Goal: Transaction & Acquisition: Purchase product/service

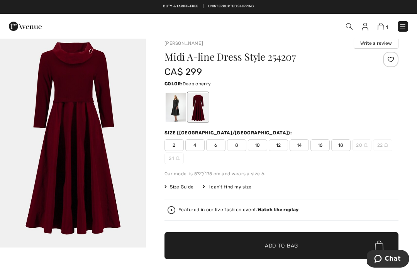
scroll to position [10, 0]
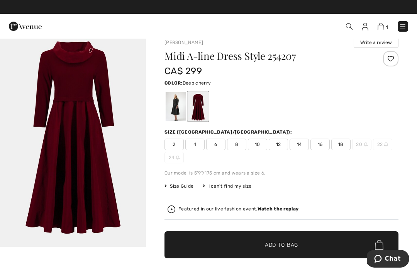
click at [181, 189] on span "Size Guide" at bounding box center [179, 186] width 29 height 7
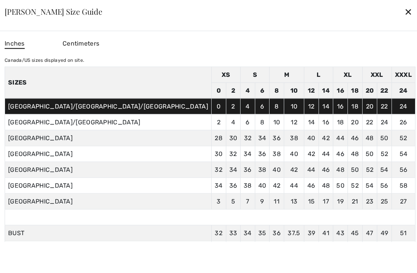
click at [358, 16] on div at bounding box center [208, 136] width 417 height 273
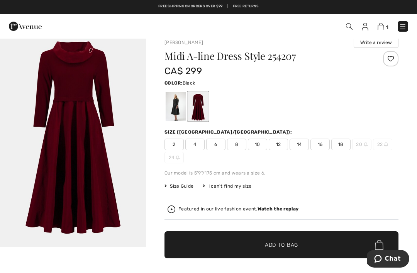
click at [172, 107] on div at bounding box center [176, 106] width 20 height 29
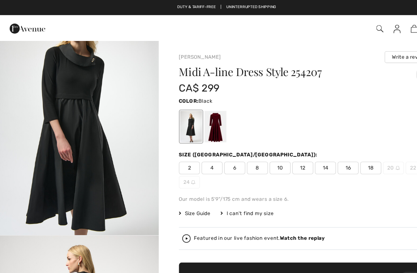
scroll to position [471, 0]
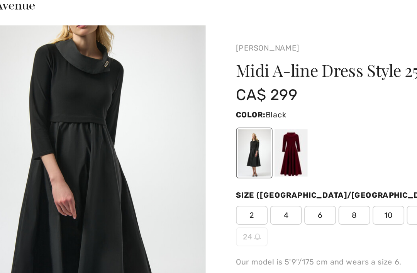
click at [188, 102] on div at bounding box center [198, 116] width 20 height 29
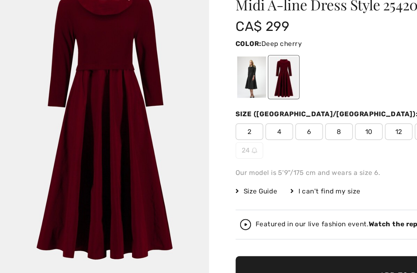
click at [177, 193] on span "Size Guide" at bounding box center [179, 196] width 29 height 7
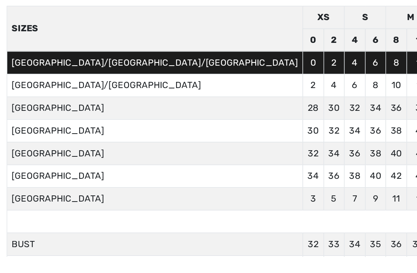
click at [37, 176] on div at bounding box center [208, 136] width 417 height 273
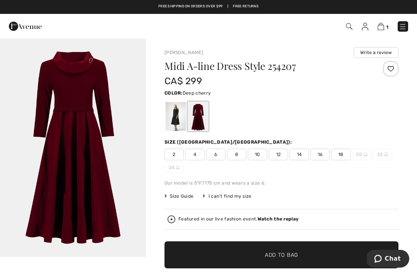
click at [381, 35] on div "1 Checkout" at bounding box center [208, 26] width 417 height 25
click at [229, 199] on div "I can't find my size" at bounding box center [227, 196] width 49 height 7
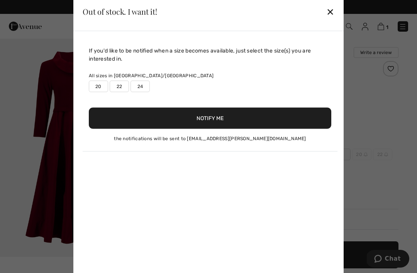
click at [331, 10] on div "✕" at bounding box center [330, 11] width 8 height 16
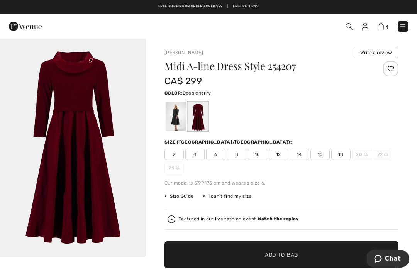
click at [381, 29] on img at bounding box center [381, 26] width 7 height 7
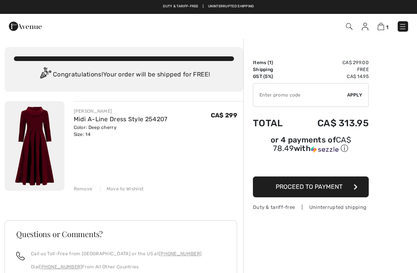
click at [330, 194] on button "Proceed to Payment" at bounding box center [311, 187] width 116 height 21
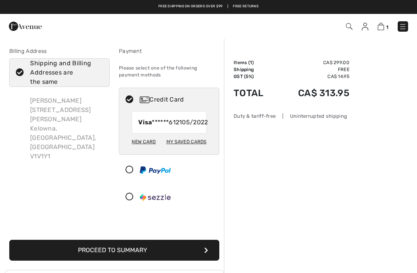
click at [182, 127] on span "05/2022" at bounding box center [195, 122] width 26 height 9
click at [151, 148] on div "New Card" at bounding box center [144, 141] width 24 height 13
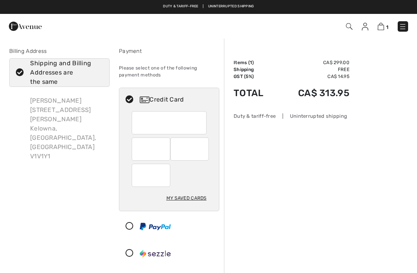
click at [186, 197] on div "My Saved Cards" at bounding box center [187, 198] width 40 height 13
radio input "true"
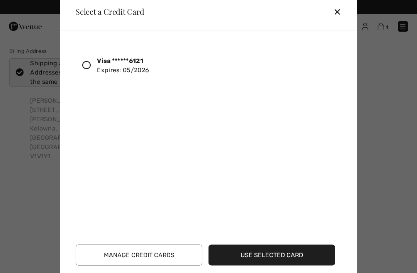
click at [133, 72] on div "Visa ******6121 Expires: 05/2026" at bounding box center [123, 65] width 52 height 19
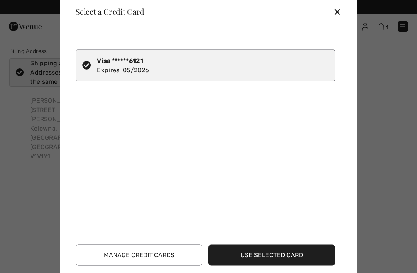
click at [260, 252] on button "Use Selected Card" at bounding box center [272, 255] width 127 height 21
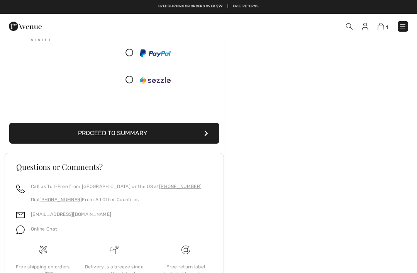
scroll to position [24, 0]
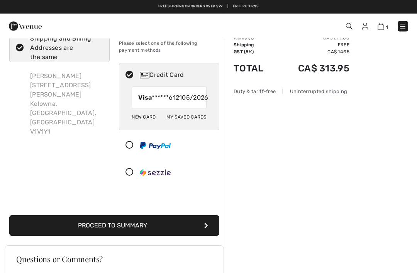
click at [201, 234] on button "Proceed to Summary" at bounding box center [114, 226] width 210 height 21
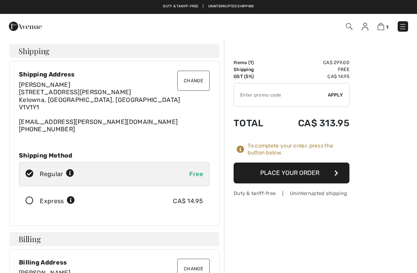
click at [313, 177] on button "Place Your Order" at bounding box center [292, 173] width 116 height 21
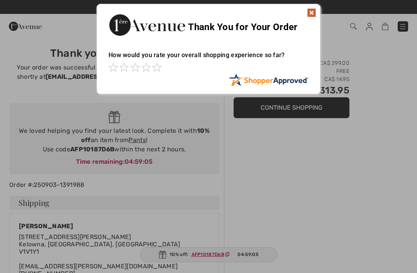
click at [316, 15] on img at bounding box center [311, 12] width 9 height 9
